Goal: Information Seeking & Learning: Find specific fact

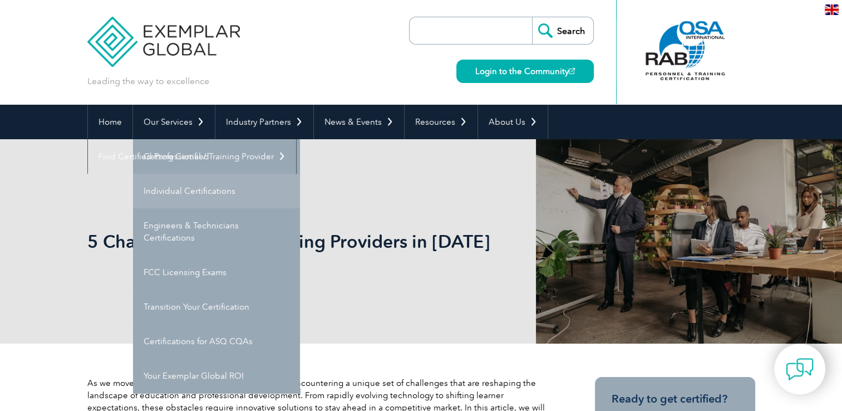
click at [174, 190] on link "Individual Certifications" at bounding box center [216, 191] width 167 height 34
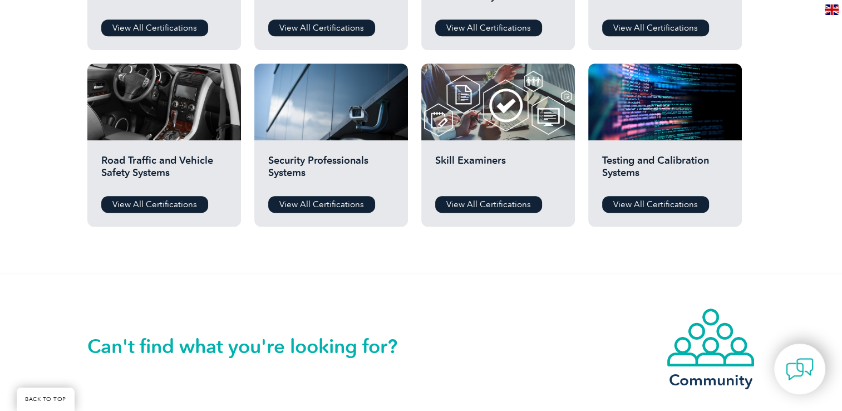
scroll to position [872, 0]
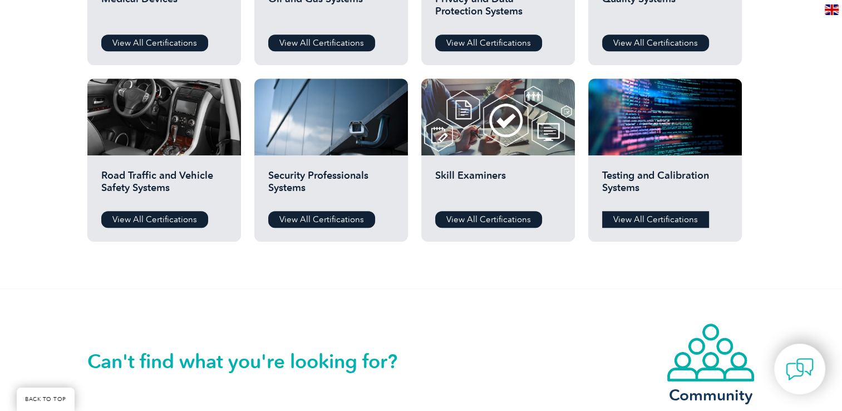
click at [662, 224] on link "View All Certifications" at bounding box center [655, 219] width 107 height 17
click at [505, 215] on link "View All Certifications" at bounding box center [488, 219] width 107 height 17
click at [303, 213] on link "View All Certifications" at bounding box center [321, 219] width 107 height 17
click at [157, 224] on link "View All Certifications" at bounding box center [154, 219] width 107 height 17
click at [168, 41] on link "View All Certifications" at bounding box center [154, 42] width 107 height 17
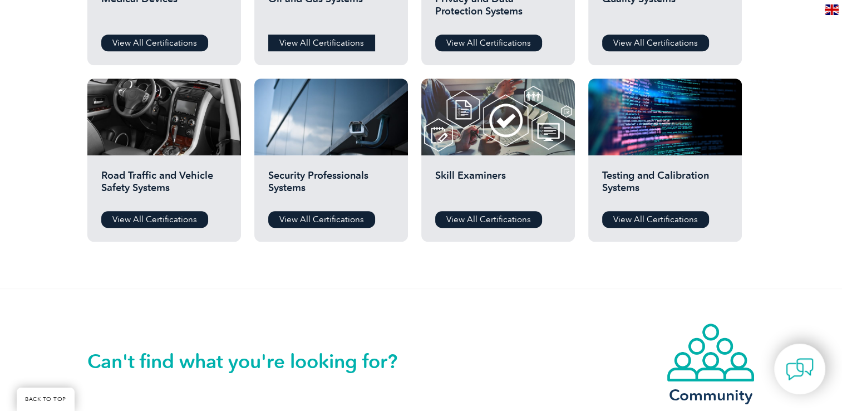
click at [296, 40] on link "View All Certifications" at bounding box center [321, 42] width 107 height 17
click at [512, 41] on link "View All Certifications" at bounding box center [488, 42] width 107 height 17
click at [640, 47] on link "View All Certifications" at bounding box center [655, 42] width 107 height 17
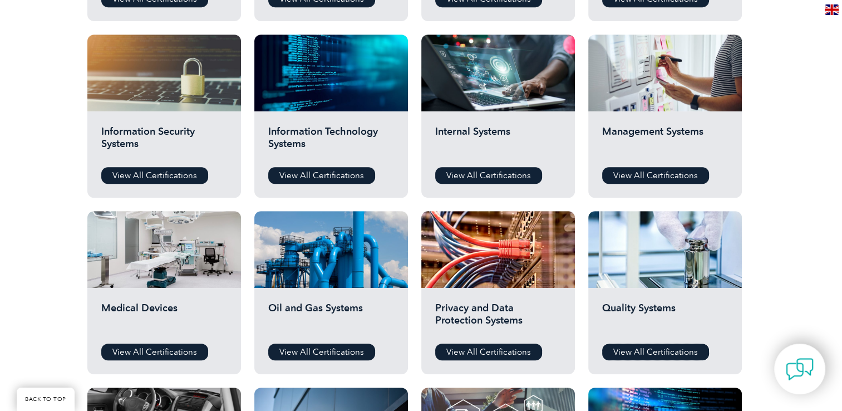
scroll to position [551, 0]
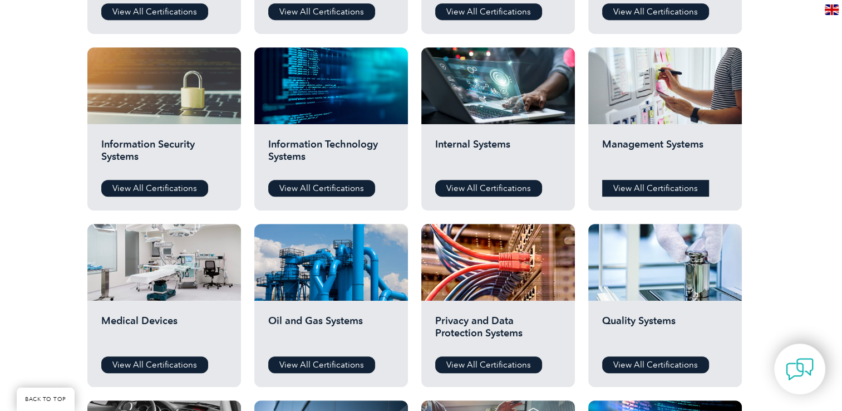
click at [672, 184] on link "View All Certifications" at bounding box center [655, 188] width 107 height 17
click at [512, 181] on link "View All Certifications" at bounding box center [488, 188] width 107 height 17
drag, startPoint x: 317, startPoint y: 186, endPoint x: 297, endPoint y: 186, distance: 20.6
click at [317, 186] on link "View All Certifications" at bounding box center [321, 188] width 107 height 17
click at [182, 184] on link "View All Certifications" at bounding box center [154, 188] width 107 height 17
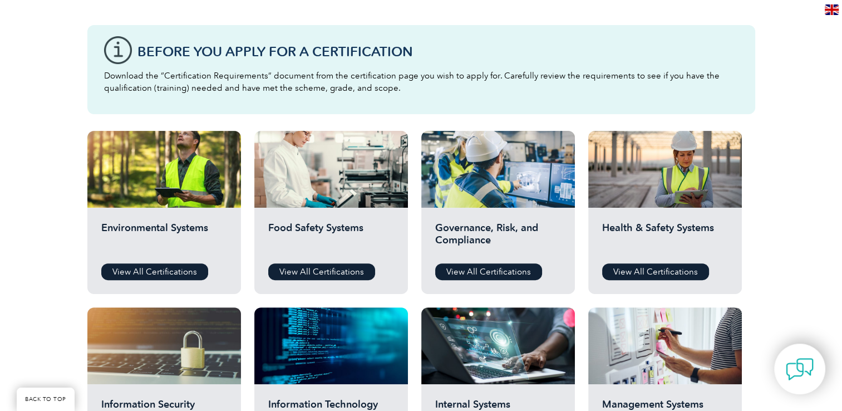
scroll to position [282, 0]
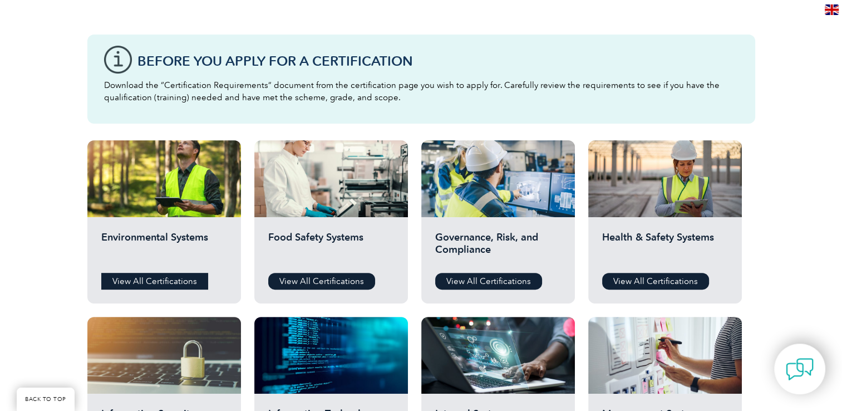
click at [161, 279] on link "View All Certifications" at bounding box center [154, 281] width 107 height 17
click at [310, 277] on link "View All Certifications" at bounding box center [321, 281] width 107 height 17
click at [493, 285] on link "View All Certifications" at bounding box center [488, 281] width 107 height 17
click at [638, 284] on link "View All Certifications" at bounding box center [655, 281] width 107 height 17
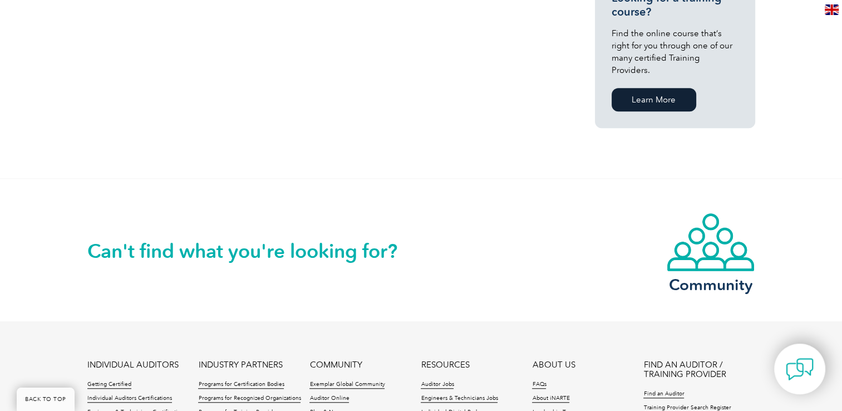
scroll to position [707, 0]
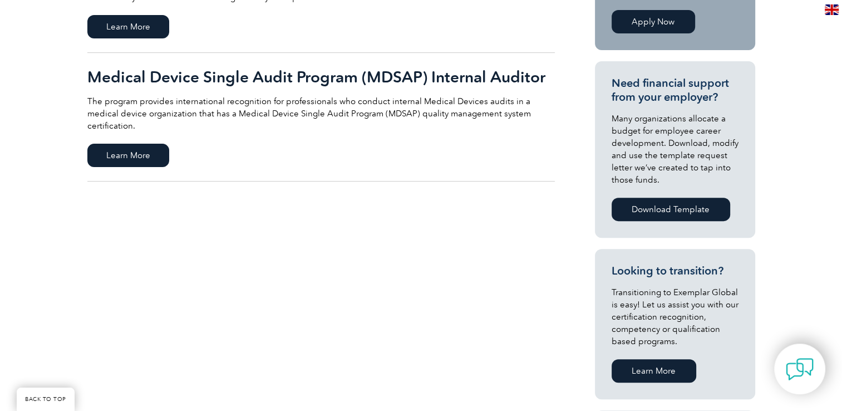
drag, startPoint x: 850, startPoint y: 131, endPoint x: 850, endPoint y: 150, distance: 18.9
click at [841, 188] on html "BACK TO TOP Leading the way to excellence Search" at bounding box center [421, 349] width 842 height 1417
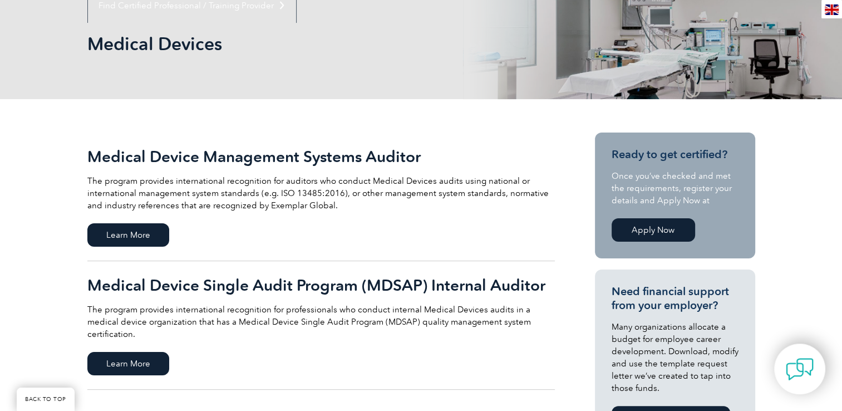
scroll to position [122, 0]
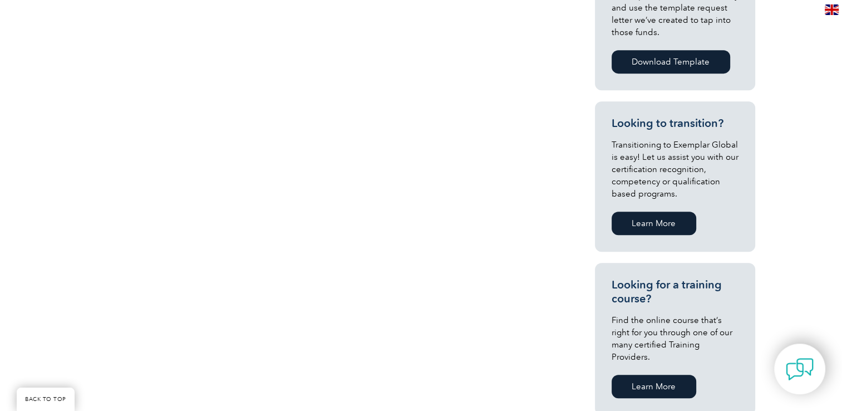
scroll to position [489, 0]
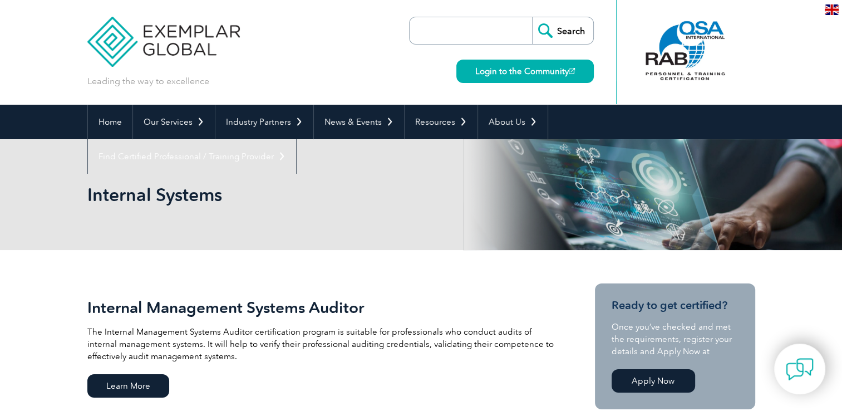
scroll to position [359, 0]
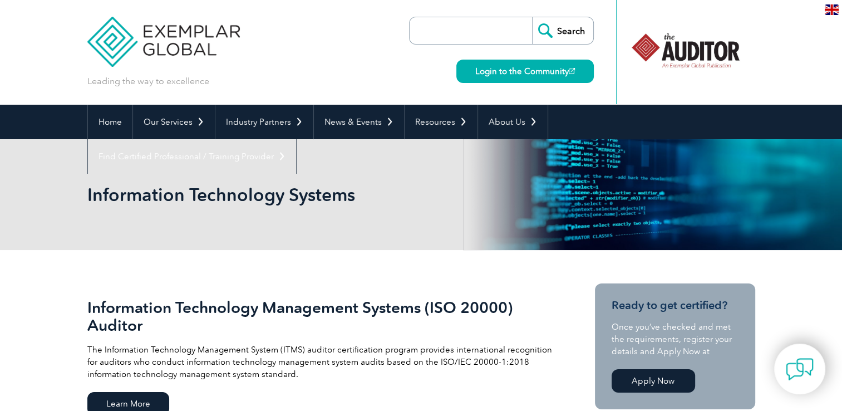
scroll to position [359, 0]
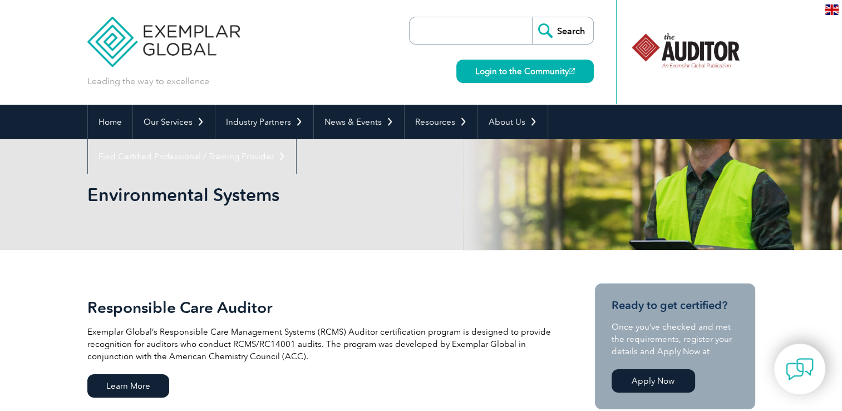
scroll to position [359, 0]
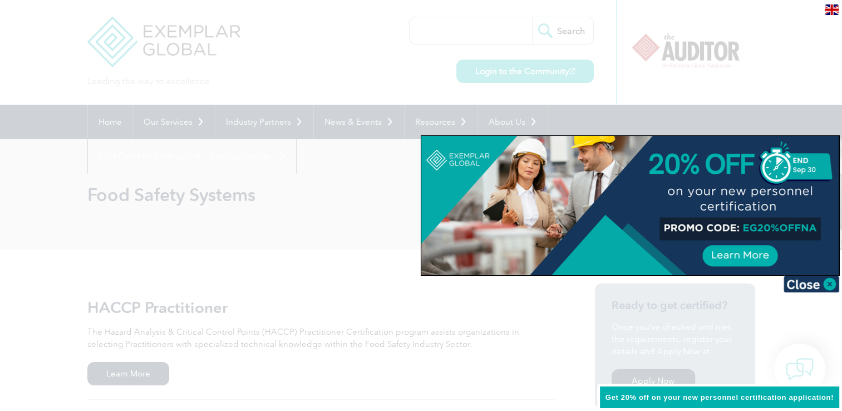
scroll to position [359, 0]
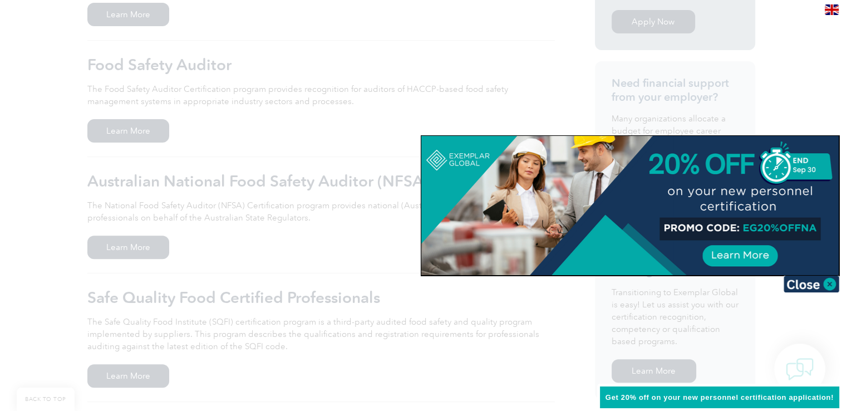
click at [821, 124] on div at bounding box center [421, 205] width 842 height 411
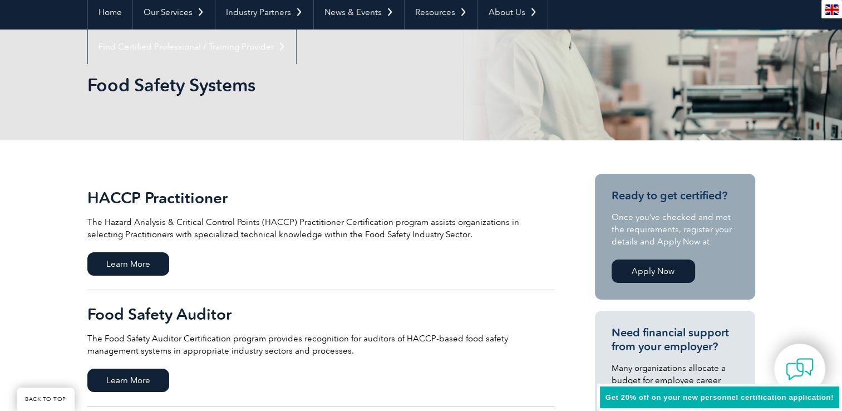
scroll to position [105, 0]
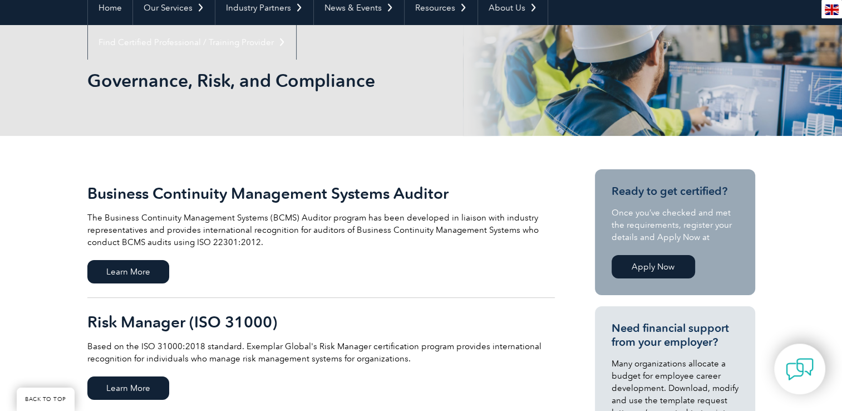
scroll to position [87, 0]
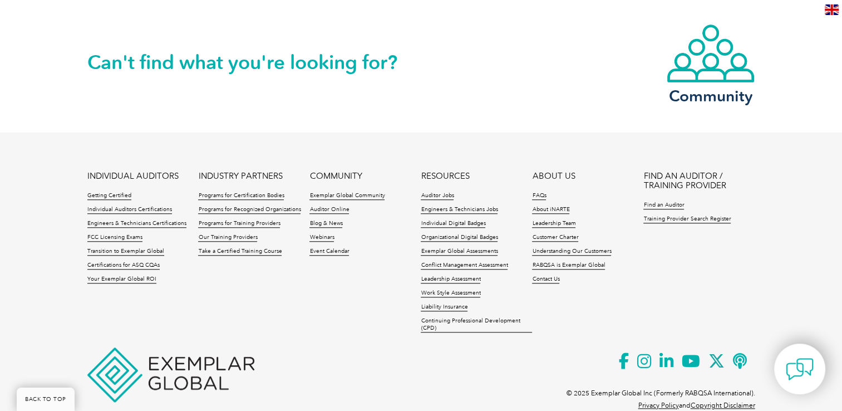
scroll to position [993, 0]
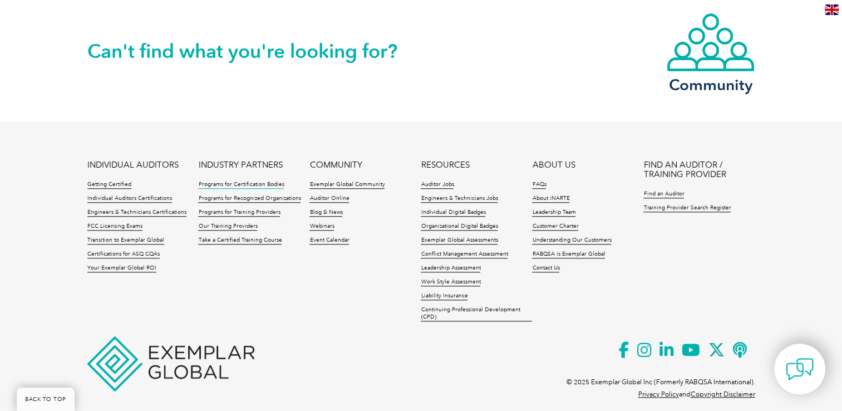
click at [238, 181] on link "Programs for Certification Bodies" at bounding box center [241, 185] width 86 height 8
click at [245, 195] on link "Programs for Recognized Organizations" at bounding box center [249, 199] width 102 height 8
click at [245, 209] on link "Programs for Training Providers" at bounding box center [239, 213] width 82 height 8
click at [243, 223] on link "Our Training Providers" at bounding box center [227, 227] width 59 height 8
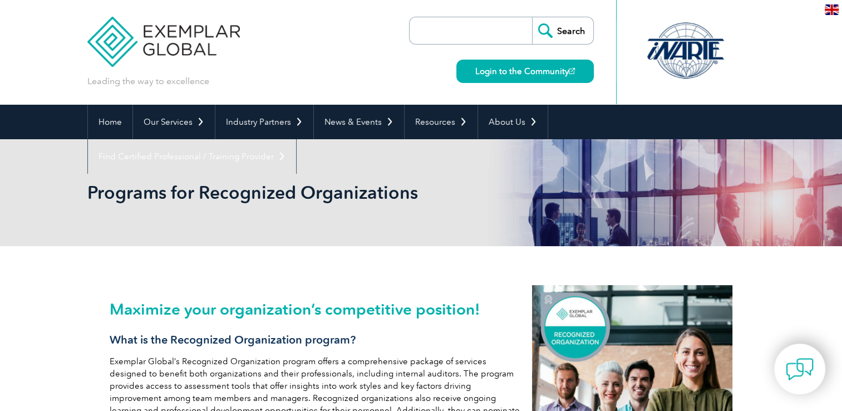
click at [491, 41] on input "search" at bounding box center [473, 30] width 117 height 27
type input "17021"
click at [532, 17] on input "Search" at bounding box center [562, 30] width 61 height 27
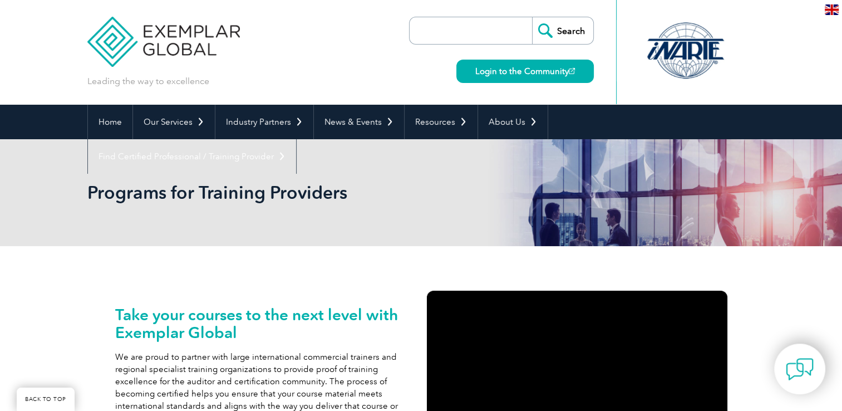
scroll to position [359, 0]
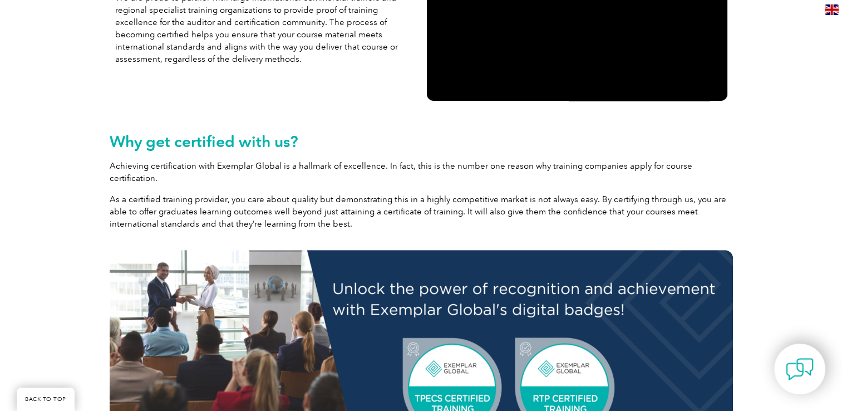
drag, startPoint x: 850, startPoint y: 105, endPoint x: 850, endPoint y: 178, distance: 72.9
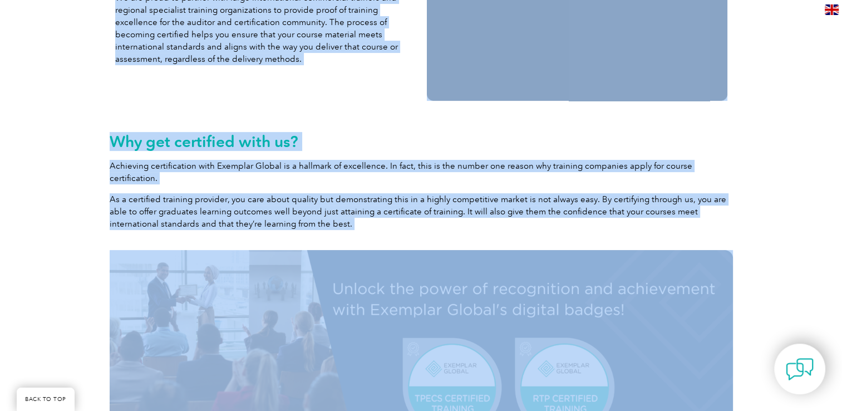
drag, startPoint x: 838, startPoint y: 106, endPoint x: 852, endPoint y: 229, distance: 124.3
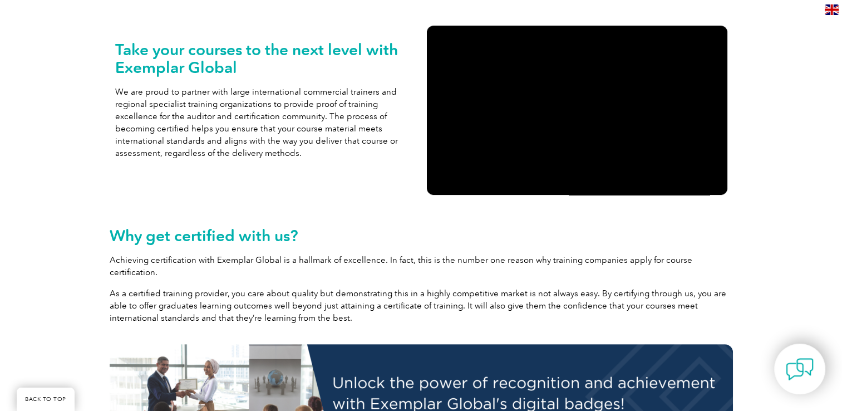
scroll to position [0, 0]
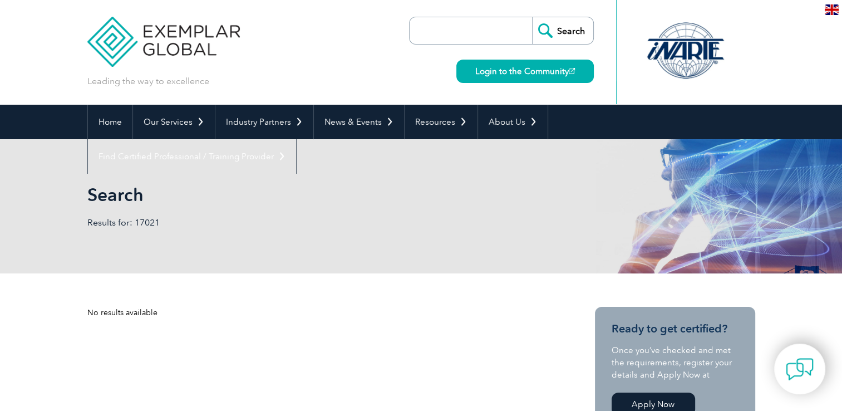
click at [491, 28] on input "search" at bounding box center [473, 30] width 117 height 27
type input "17024"
click at [532, 17] on input "Search" at bounding box center [562, 30] width 61 height 27
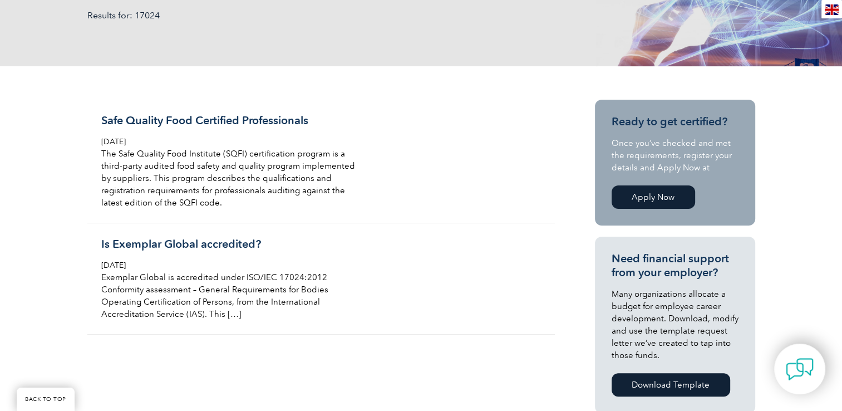
scroll to position [256, 0]
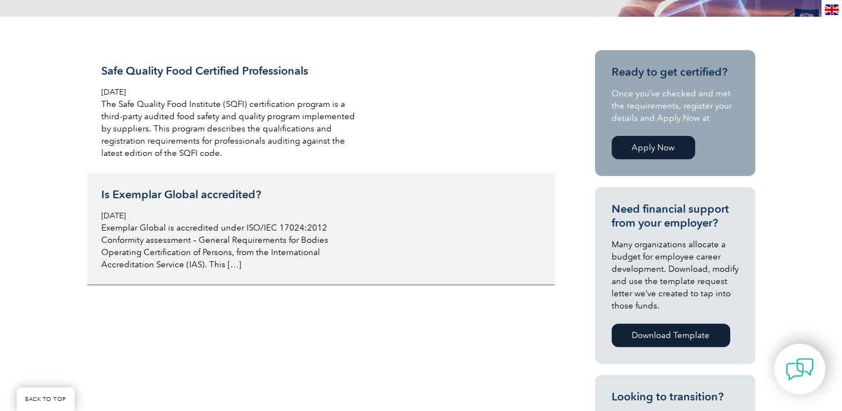
click at [198, 197] on h3 "Is Exemplar Global accredited?" at bounding box center [233, 195] width 264 height 14
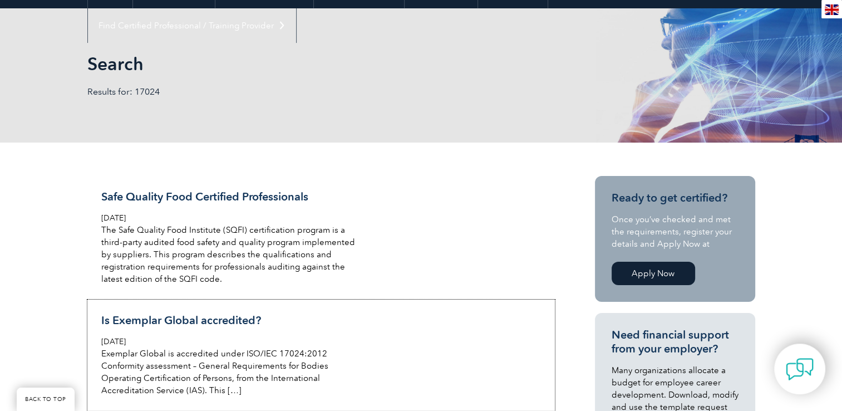
scroll to position [0, 0]
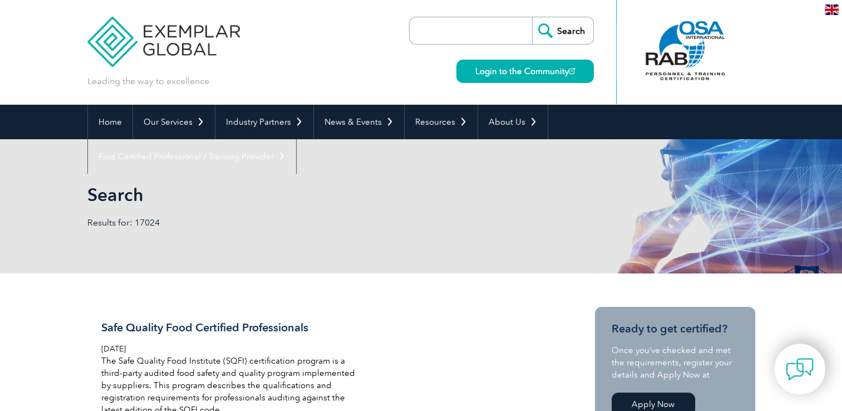
click at [491, 35] on input "search" at bounding box center [473, 30] width 117 height 27
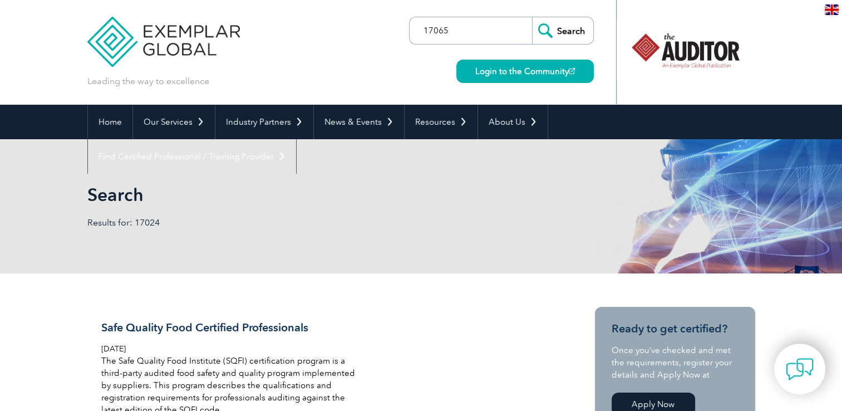
type input "17065"
click at [532, 17] on input "Search" at bounding box center [562, 30] width 61 height 27
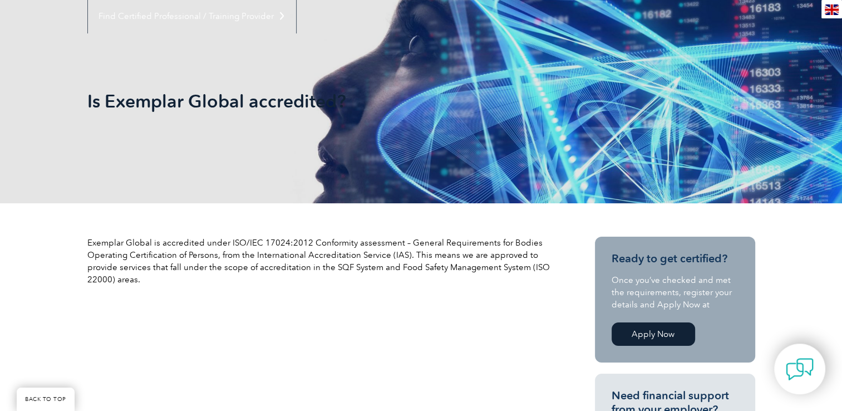
scroll to position [190, 0]
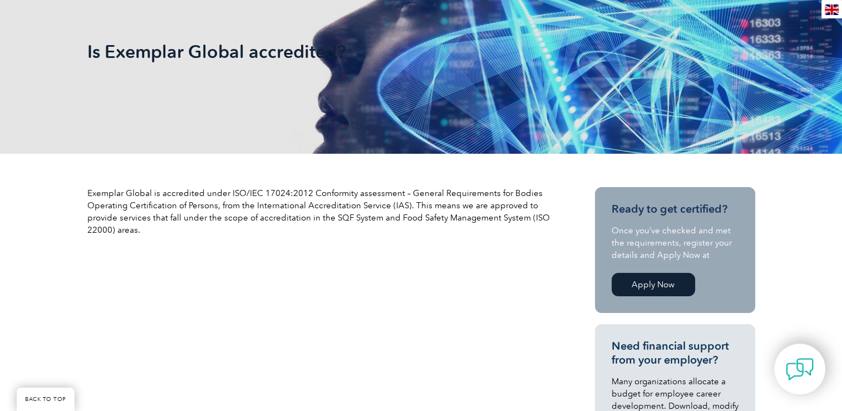
click at [663, 284] on link "Apply Now" at bounding box center [652, 284] width 83 height 23
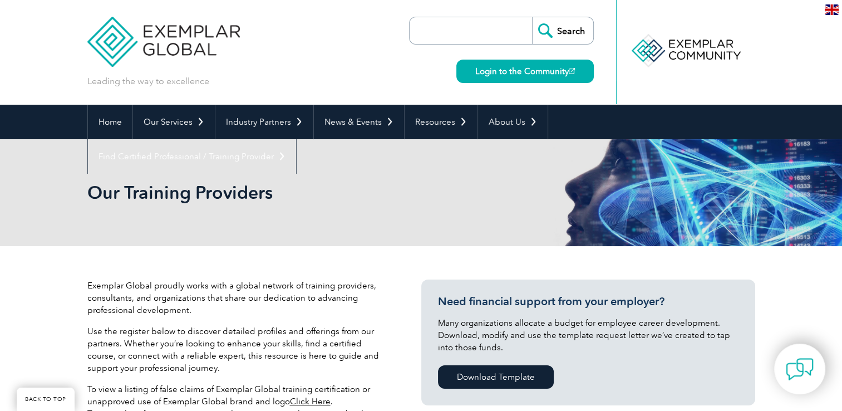
scroll to position [359, 0]
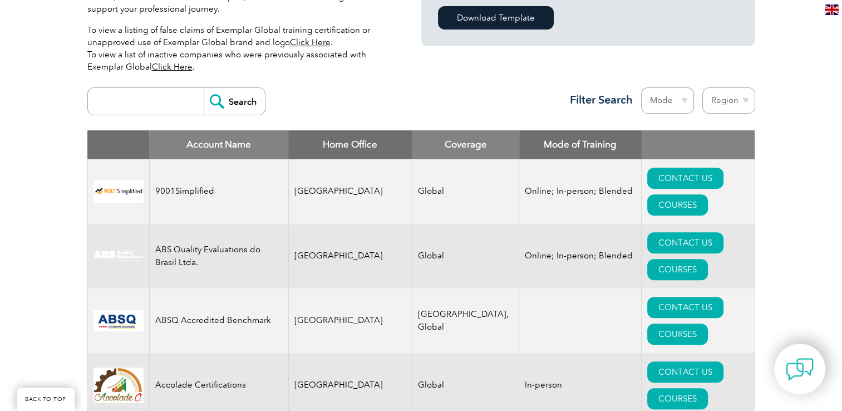
drag, startPoint x: 850, startPoint y: 112, endPoint x: 850, endPoint y: 181, distance: 69.0
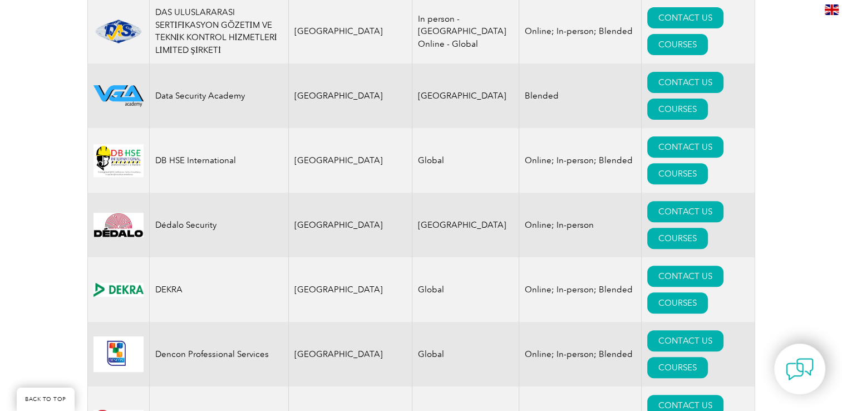
scroll to position [0, 0]
